Goal: Task Accomplishment & Management: Complete application form

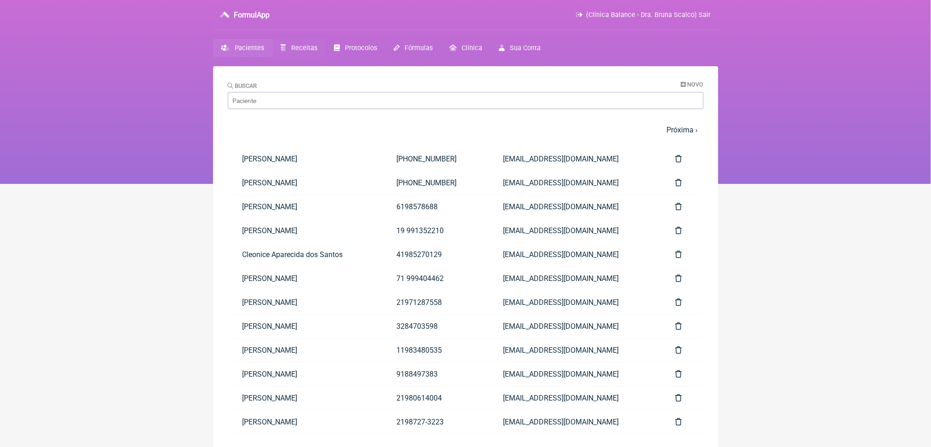
click at [316, 52] on span "Receitas" at bounding box center [304, 48] width 26 height 8
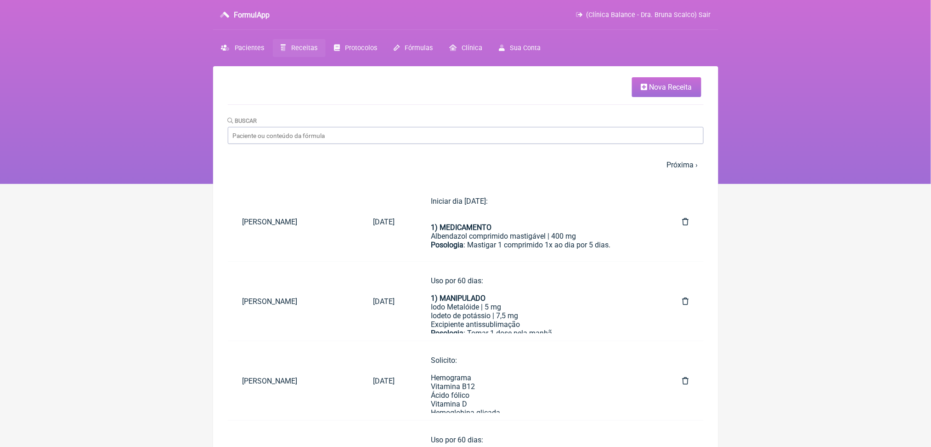
click at [653, 85] on link "Nova Receita" at bounding box center [666, 87] width 69 height 20
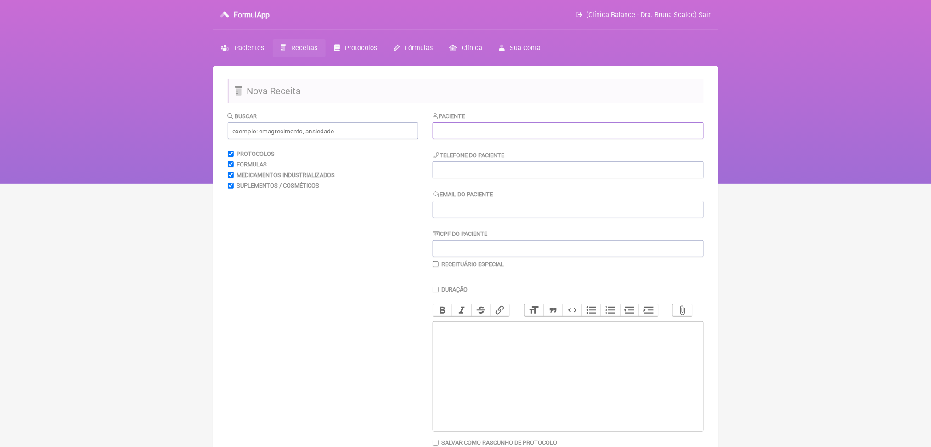
click at [546, 139] on input "text" at bounding box center [568, 130] width 271 height 17
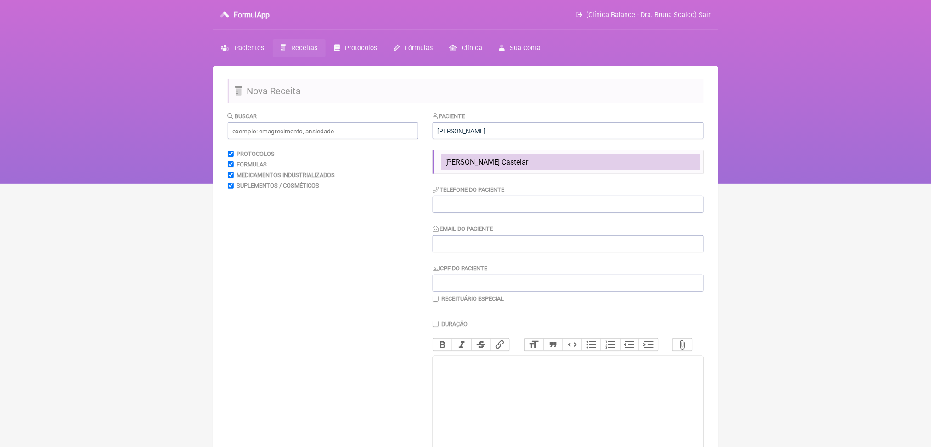
click at [529, 166] on span "Fernanda Sampaio Castelar" at bounding box center [487, 162] width 84 height 9
type input "Fernanda Sampaio Castelar"
type input "21 98116-6775"
type input "fecastelar@yahoo.com.br"
type input "082.196.027-08"
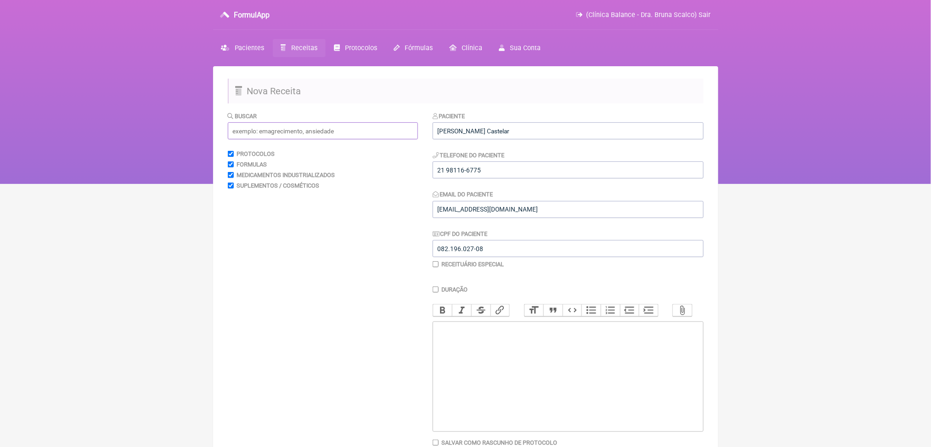
click at [393, 139] on input "text" at bounding box center [323, 130] width 190 height 17
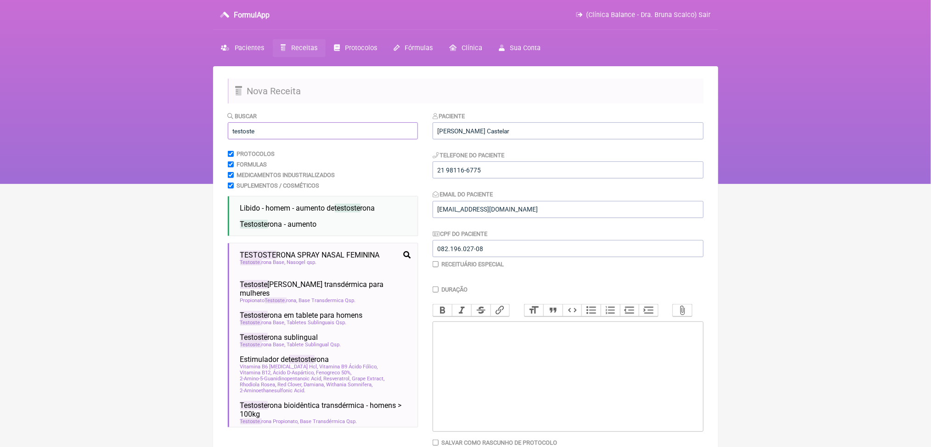
type input "testoste"
click at [179, 184] on html "FormulApp (Clínica Balance - Dra. Bruna Scalco) Sair Pacientes Receitas Protoco…" at bounding box center [465, 92] width 931 height 184
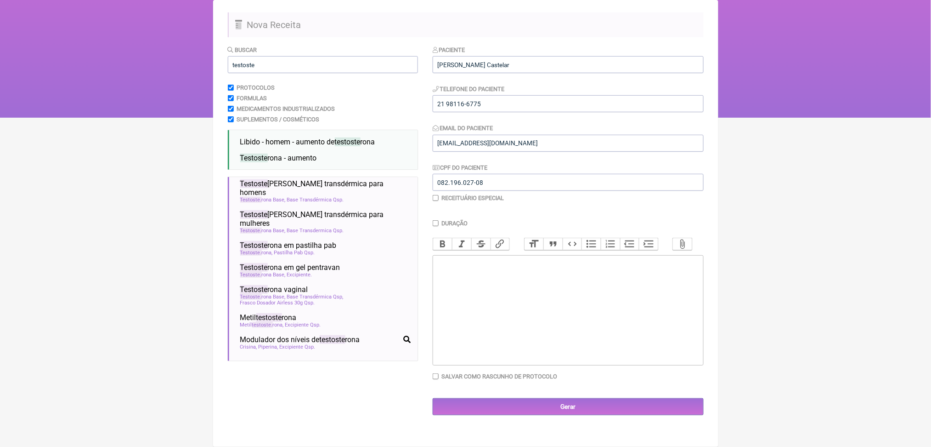
scroll to position [216, 0]
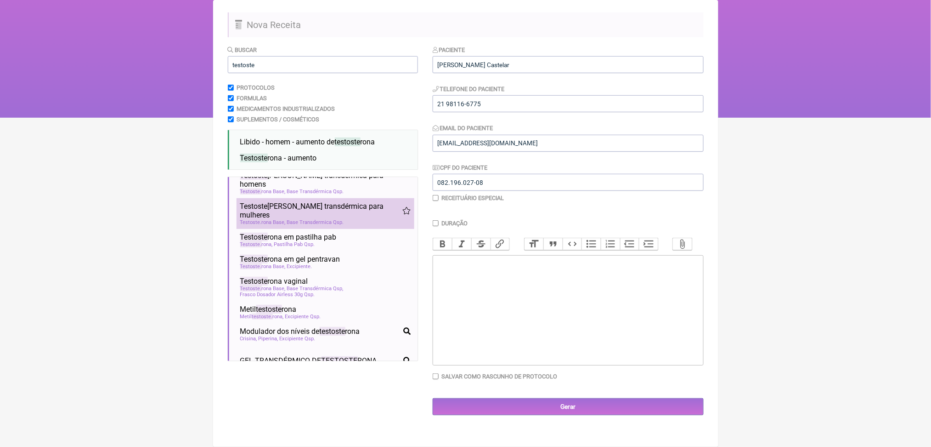
click at [266, 210] on span "Testoste" at bounding box center [254, 206] width 28 height 9
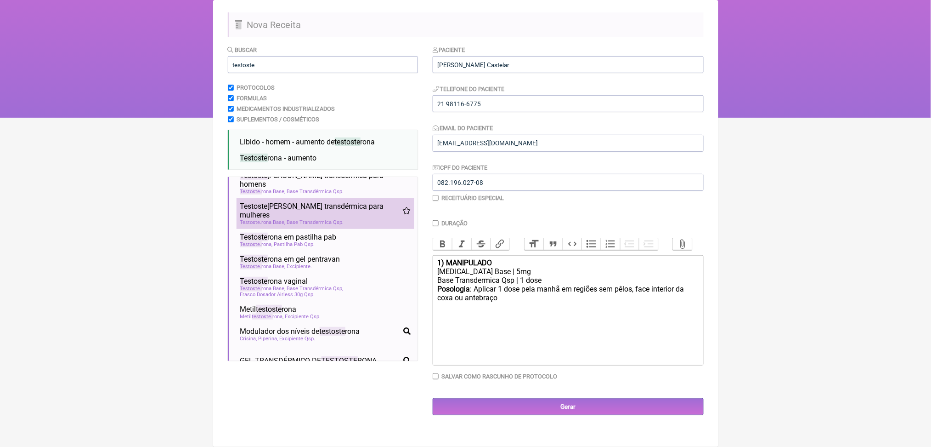
scroll to position [164, 0]
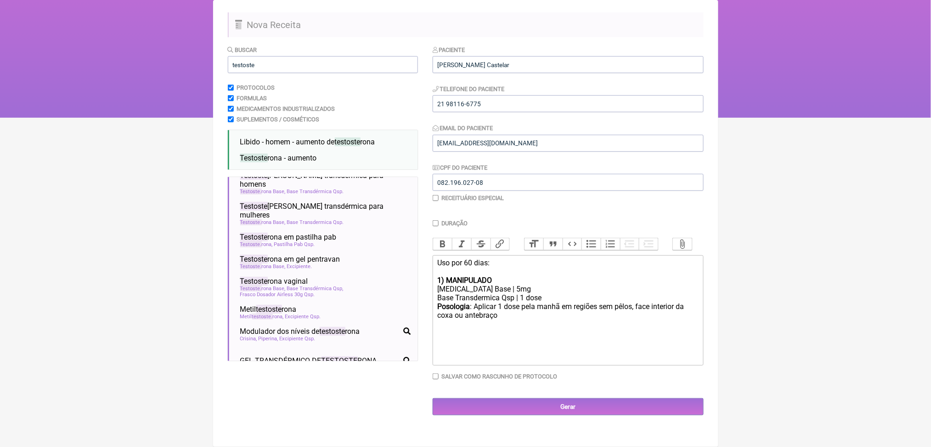
click at [535, 284] on div "Testosterona Base | 5mg" at bounding box center [567, 288] width 261 height 9
click at [513, 293] on div "Base Transdermica Qsp | 1 dose" at bounding box center [567, 297] width 261 height 9
click at [493, 293] on div "Base Trans dérmica Qsp | 1 dose" at bounding box center [567, 297] width 261 height 9
click at [678, 302] on div "Posologia : Aplicar 1 dose pela manhã em regiões sem pêlos, face interior da co…" at bounding box center [567, 315] width 261 height 27
click at [517, 302] on div "Posologia : Aplicar 1 dose pela manhã em regiões sem pelos, face interior da co…" at bounding box center [567, 315] width 261 height 27
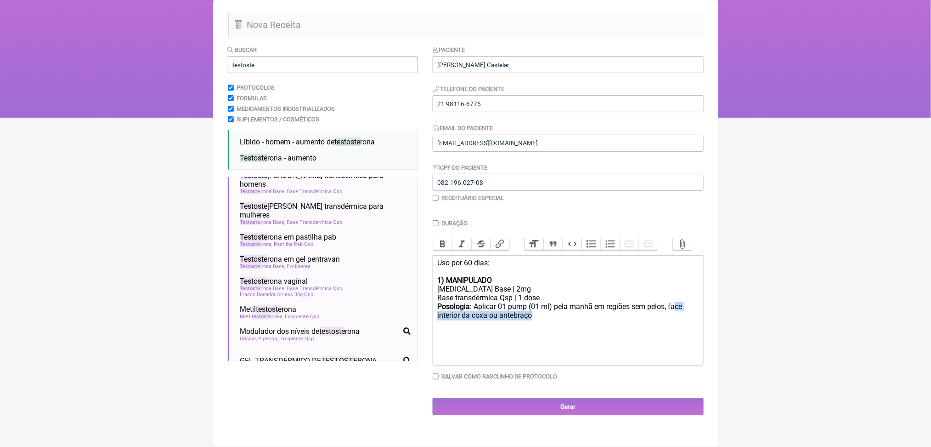
drag, startPoint x: 626, startPoint y: 309, endPoint x: 496, endPoint y: 308, distance: 130.0
click at [496, 308] on div "Posologia : Aplicar 01 pump (01 ml) pela manhã em regiões sem pelos, face inter…" at bounding box center [567, 315] width 261 height 27
type trix-editor "<div>Uso por 60 dias:<br><br><strong>1) MANIPULADO</strong></div><div>Testoster…"
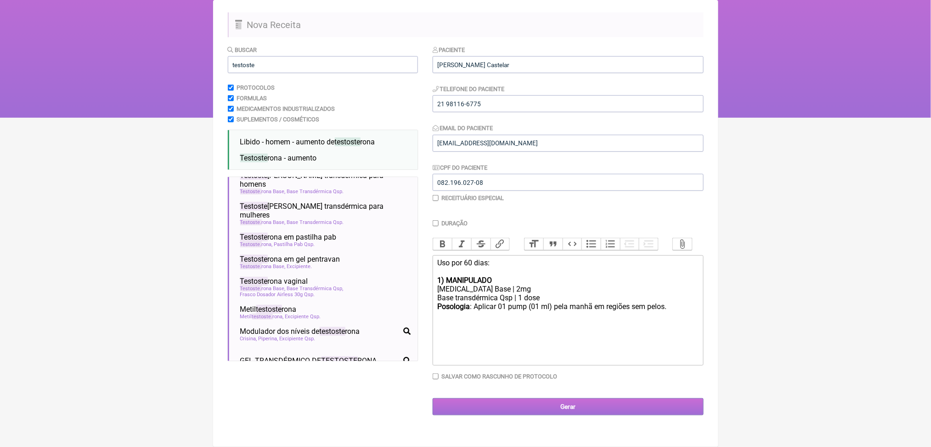
click at [549, 415] on input "Gerar" at bounding box center [568, 406] width 271 height 17
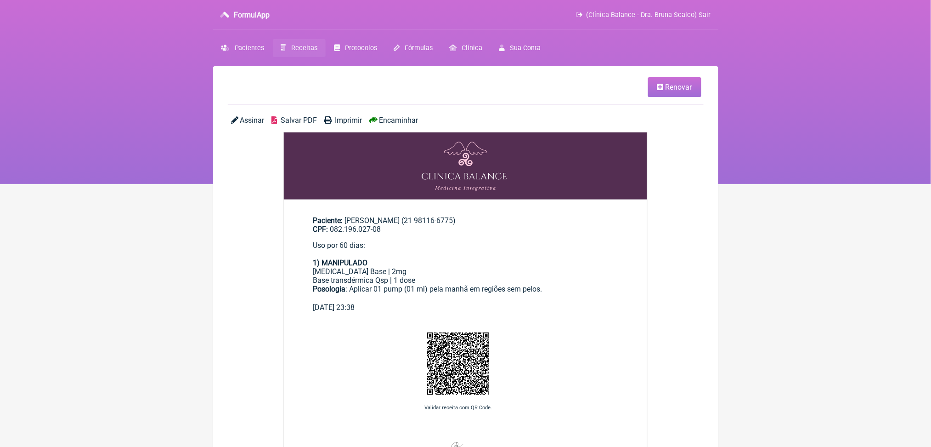
click at [317, 124] on span "Salvar PDF" at bounding box center [299, 120] width 36 height 9
click at [317, 52] on span "Receitas" at bounding box center [304, 48] width 26 height 8
